Goal: Information Seeking & Learning: Learn about a topic

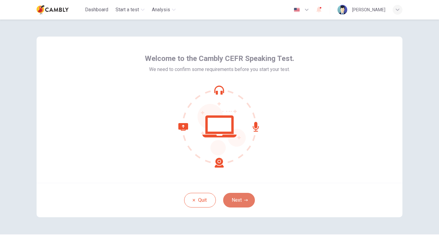
click at [243, 198] on button "Next" at bounding box center [239, 200] width 32 height 15
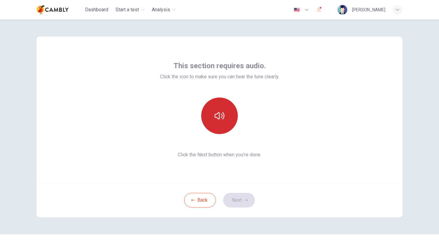
click at [226, 117] on button "button" at bounding box center [219, 116] width 37 height 37
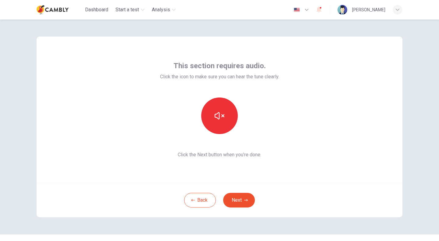
drag, startPoint x: 288, startPoint y: 173, endPoint x: 282, endPoint y: 182, distance: 10.7
click at [288, 173] on div "This section requires audio. Click the icon to make sure you can hear the tune …" at bounding box center [220, 110] width 366 height 146
click at [248, 204] on button "Next" at bounding box center [239, 200] width 32 height 15
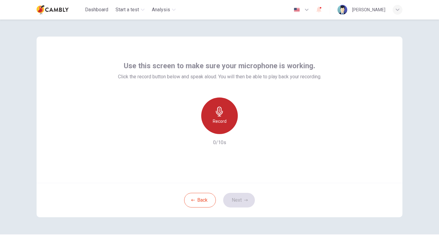
click at [215, 109] on icon "button" at bounding box center [220, 112] width 10 height 10
click at [224, 126] on div "Stop" at bounding box center [219, 116] width 37 height 37
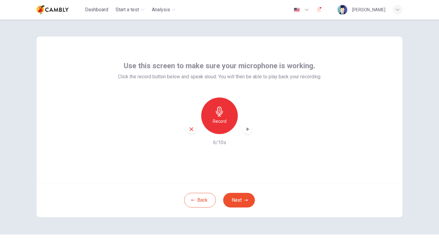
click at [246, 131] on icon "button" at bounding box center [247, 129] width 6 height 6
click at [311, 182] on div "Use this screen to make sure your microphone is working. Click the record butto…" at bounding box center [220, 110] width 366 height 146
click at [246, 199] on icon "button" at bounding box center [246, 200] width 4 height 4
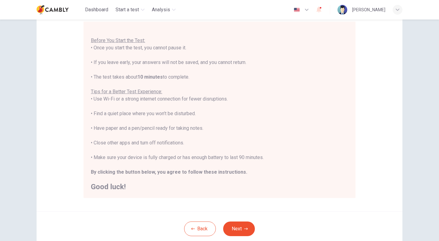
scroll to position [61, 0]
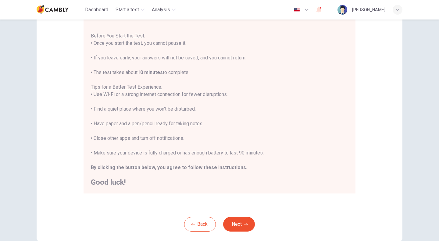
click at [253, 221] on div "Back Next" at bounding box center [220, 224] width 366 height 34
click at [244, 223] on icon "button" at bounding box center [246, 224] width 4 height 4
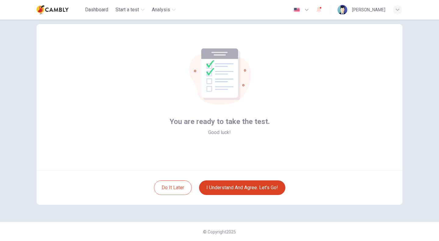
click at [250, 191] on button "I understand and agree. Let’s go!" at bounding box center [242, 187] width 86 height 15
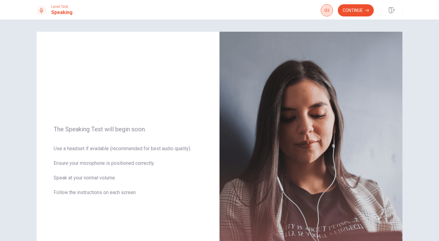
click at [324, 14] on body "This site uses cookies, as explained in our Privacy Policy . If you agree to th…" at bounding box center [219, 120] width 439 height 241
click at [302, 37] on img at bounding box center [310, 165] width 183 height 266
click at [394, 11] on icon "button" at bounding box center [392, 10] width 6 height 6
click at [331, 12] on button "button" at bounding box center [327, 10] width 12 height 12
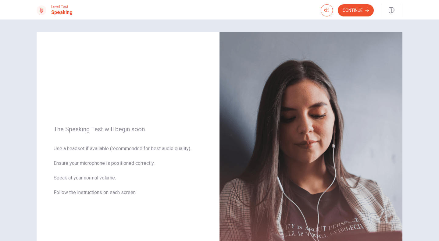
click at [363, 12] on button "Continue" at bounding box center [356, 10] width 36 height 12
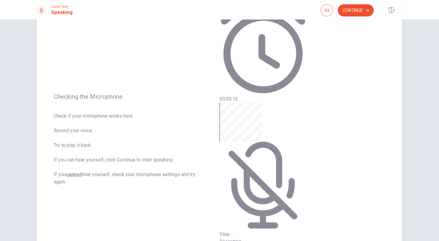
scroll to position [61, 0]
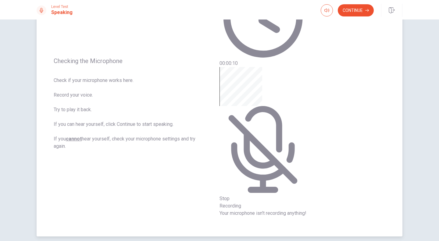
click at [306, 102] on div "Stop Recording" at bounding box center [262, 138] width 87 height 143
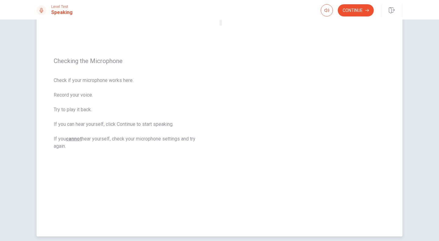
click at [238, 19] on div at bounding box center [228, 8] width 18 height 20
click at [222, 26] on button "Play Audio" at bounding box center [221, 23] width 1 height 6
click at [221, 26] on button "Record Again" at bounding box center [219, 23] width 1 height 6
click at [241, 79] on div "Stop Recording" at bounding box center [230, 40] width 22 height 77
click at [222, 26] on button "Play Audio" at bounding box center [221, 23] width 1 height 6
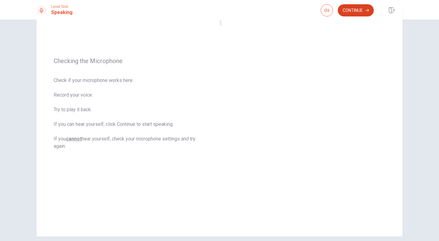
click at [360, 10] on button "Continue" at bounding box center [356, 10] width 36 height 12
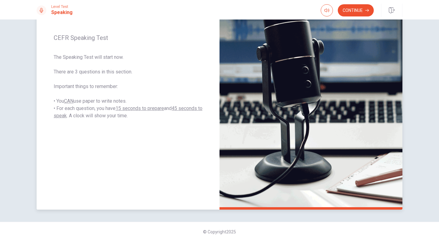
scroll to position [0, 0]
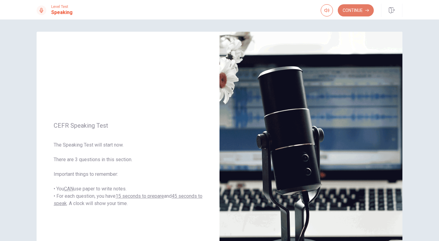
click at [359, 9] on button "Continue" at bounding box center [356, 10] width 36 height 12
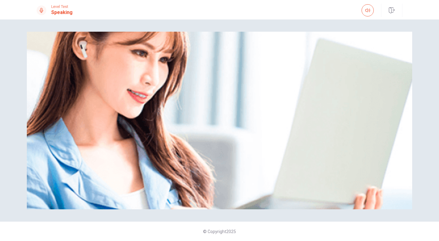
scroll to position [26, 0]
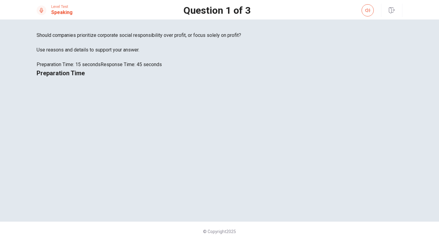
drag, startPoint x: 124, startPoint y: 123, endPoint x: 41, endPoint y: 108, distance: 83.9
click at [41, 68] on div "Should companies prioritize corporate social responsibility over profit, or foc…" at bounding box center [220, 50] width 366 height 37
click at [66, 39] on span "Should companies prioritize corporate social responsibility over profit, or foc…" at bounding box center [220, 35] width 366 height 7
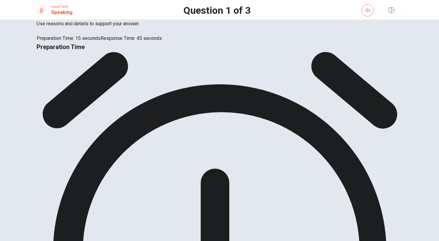
click at [66, 13] on span "Should companies prioritize corporate social responsibility over profit, or foc…" at bounding box center [220, 8] width 366 height 7
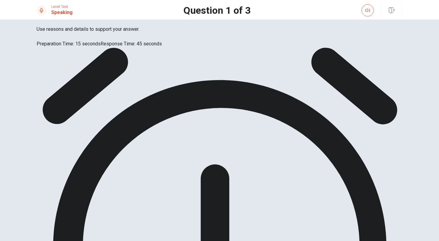
scroll to position [30, 0]
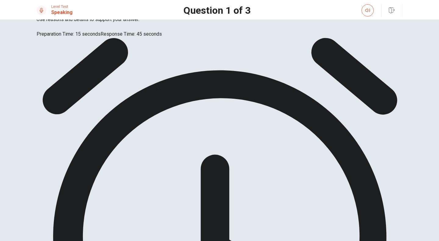
click at [114, 9] on span "Should companies prioritize corporate social responsibility over profit, or foc…" at bounding box center [220, 4] width 366 height 7
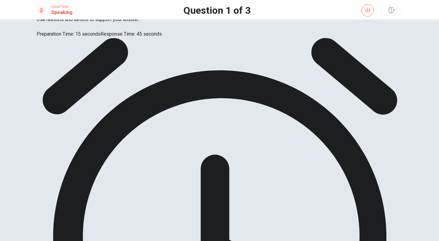
click at [118, 9] on span "Should companies prioritize corporate social responsibility over profit, or foc…" at bounding box center [220, 4] width 366 height 7
drag, startPoint x: 118, startPoint y: 121, endPoint x: 58, endPoint y: 94, distance: 65.5
click at [59, 38] on div "Should companies prioritize corporate social responsibility over profit, or foc…" at bounding box center [220, 19] width 366 height 37
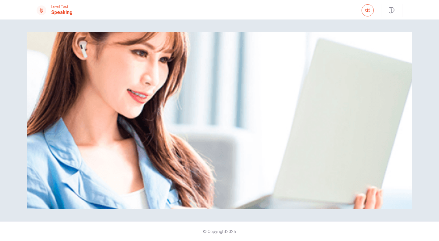
scroll to position [26, 0]
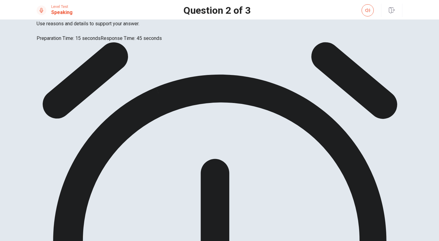
drag, startPoint x: 104, startPoint y: 125, endPoint x: 78, endPoint y: 117, distance: 27.2
click at [78, 13] on span "Would you prefer to work for a company that offers bonuses or one that offers j…" at bounding box center [220, 8] width 366 height 7
click at [99, 13] on span "Would you prefer to work for a company that offers bonuses or one that offers j…" at bounding box center [220, 8] width 366 height 7
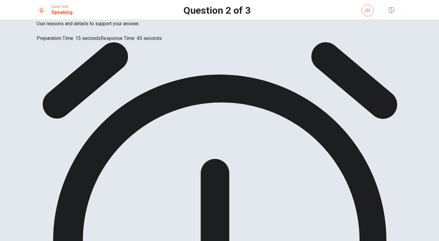
click at [99, 13] on span "Would you prefer to work for a company that offers bonuses or one that offers j…" at bounding box center [220, 8] width 366 height 7
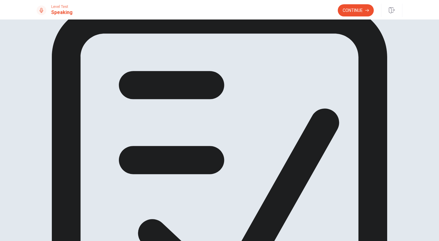
scroll to position [0, 0]
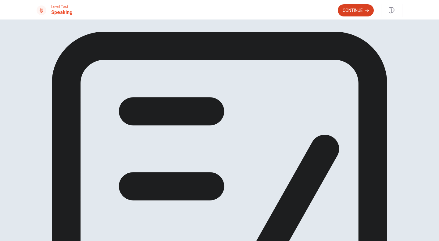
click at [366, 7] on button "Continue" at bounding box center [356, 10] width 36 height 12
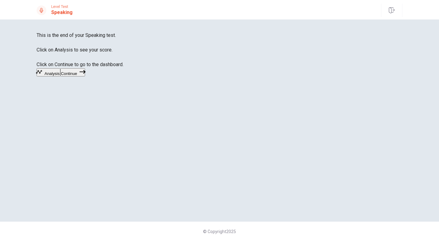
click at [85, 76] on button "Continue" at bounding box center [72, 72] width 25 height 8
